Goal: Navigation & Orientation: Find specific page/section

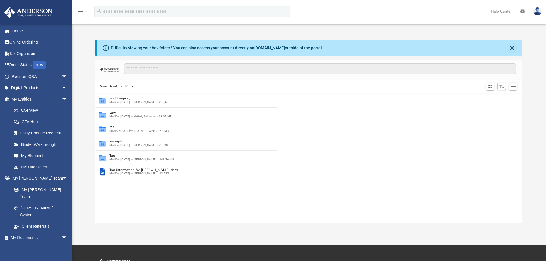
scroll to position [126, 422]
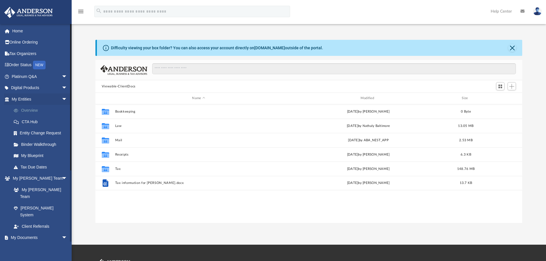
click at [31, 110] on link "Overview" at bounding box center [42, 110] width 68 height 11
click at [34, 109] on link "Overview" at bounding box center [42, 110] width 68 height 11
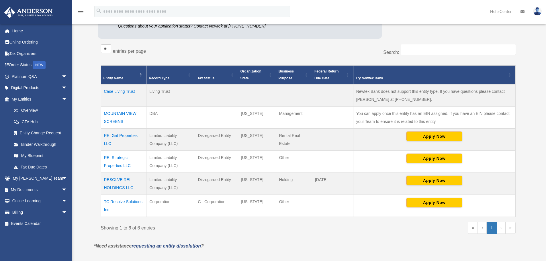
scroll to position [83, 0]
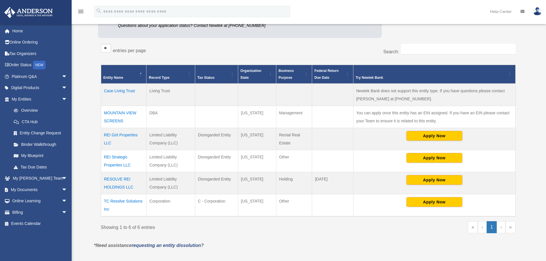
click at [119, 111] on td "MOUNTAIN VIEW SCREENS" at bounding box center [124, 117] width 46 height 22
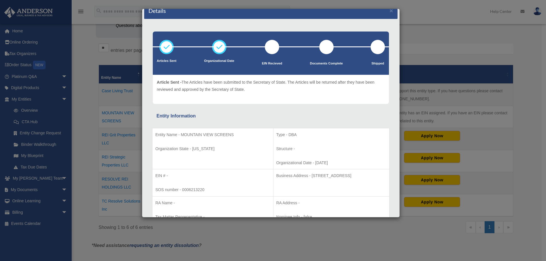
scroll to position [0, 0]
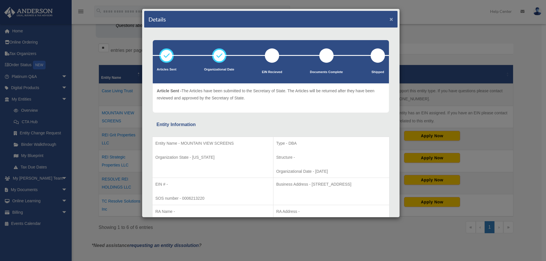
click at [389, 18] on button "×" at bounding box center [391, 19] width 4 height 6
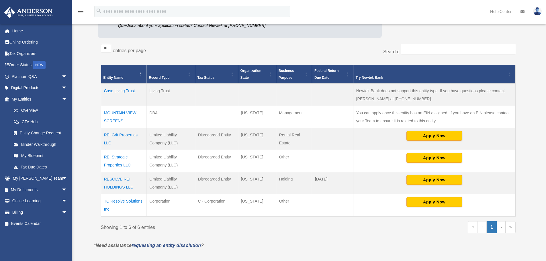
click at [536, 10] on img at bounding box center [537, 11] width 9 height 8
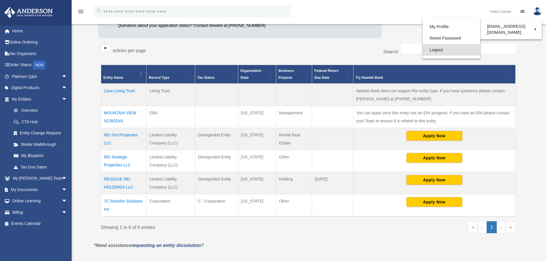
click at [436, 49] on link "Logout" at bounding box center [450, 50] width 57 height 12
